Goal: Find specific page/section

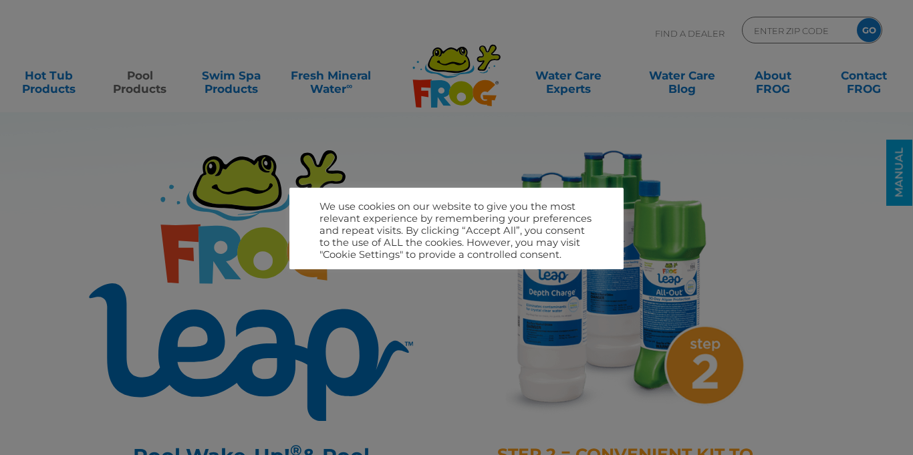
scroll to position [114, 0]
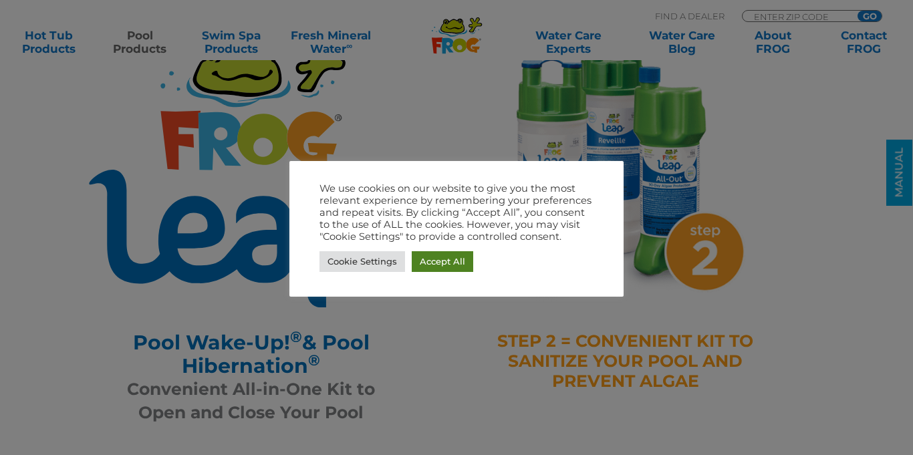
click at [435, 257] on link "Accept All" at bounding box center [442, 261] width 61 height 21
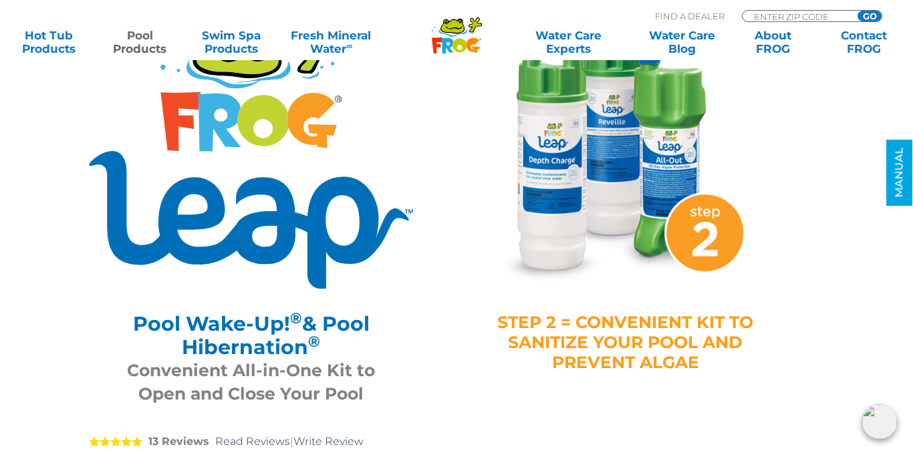
scroll to position [0, 0]
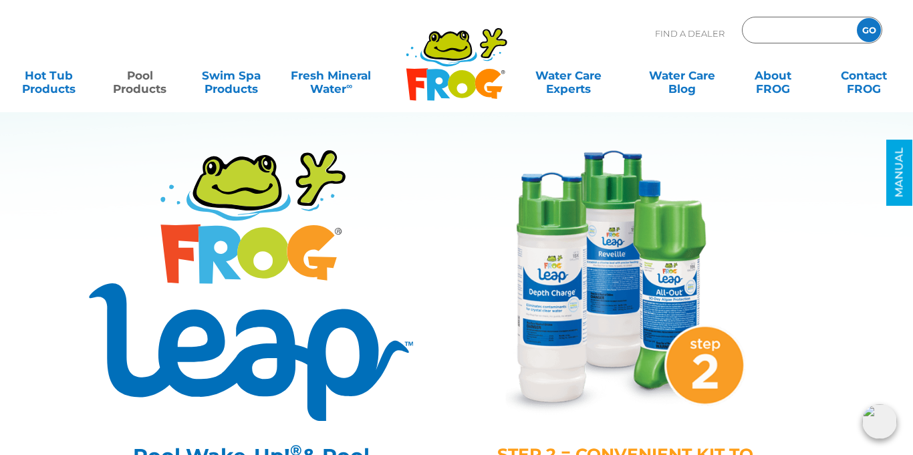
click at [793, 31] on input "Zip Code Form" at bounding box center [798, 30] width 90 height 19
type input "44708"
click at [851, 36] on div "44708 GO" at bounding box center [812, 30] width 140 height 27
click at [860, 31] on input "GO" at bounding box center [869, 30] width 24 height 24
